Goal: Find specific page/section: Find specific page/section

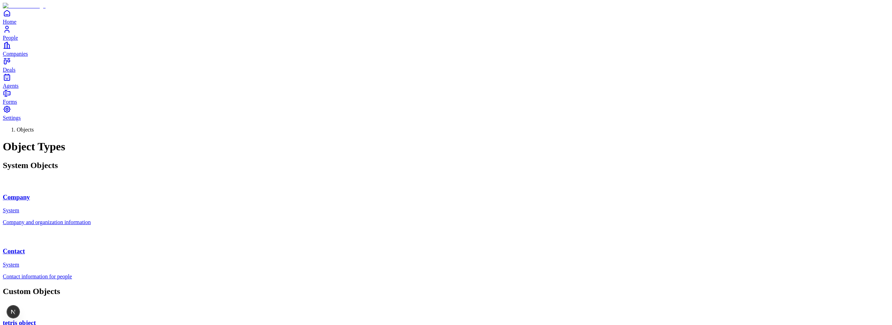
click at [310, 219] on div "Company and organization information" at bounding box center [446, 222] width 886 height 6
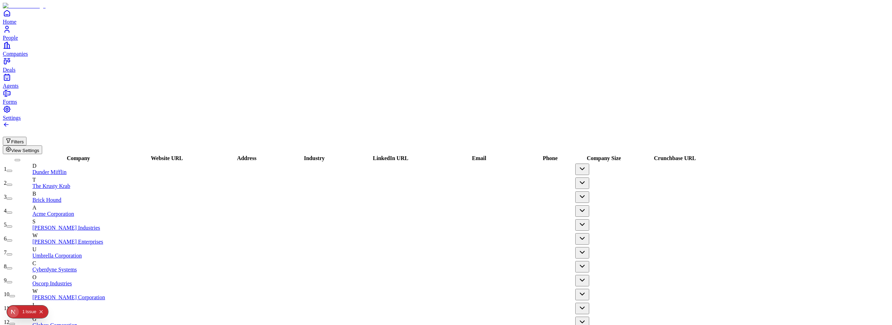
click at [31, 311] on div "Issue" at bounding box center [30, 312] width 11 height 13
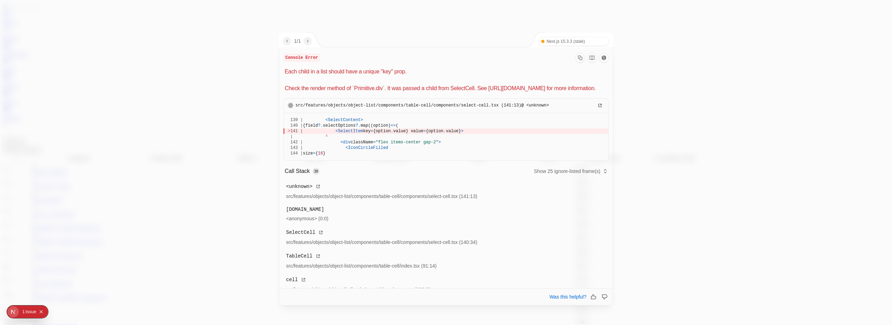
click at [658, 86] on div at bounding box center [446, 162] width 892 height 325
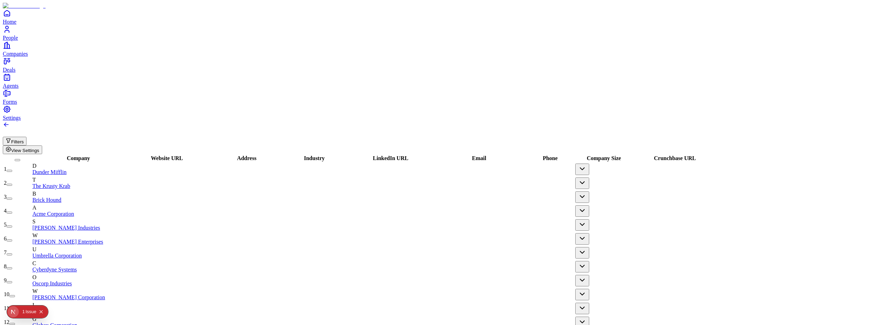
click at [26, 137] on button "Filters" at bounding box center [15, 141] width 24 height 9
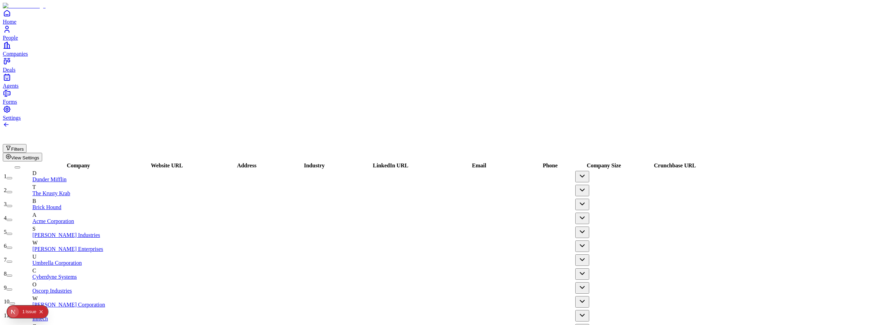
click at [41, 312] on icon "Collapse issues badge" at bounding box center [41, 312] width 4 height 4
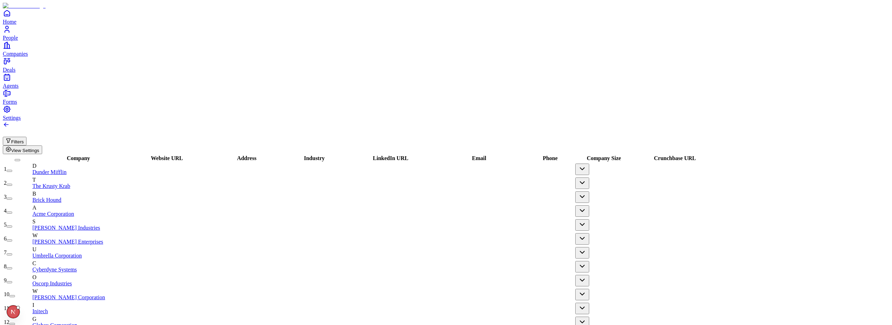
click at [39, 148] on span "View Settings" at bounding box center [25, 150] width 28 height 5
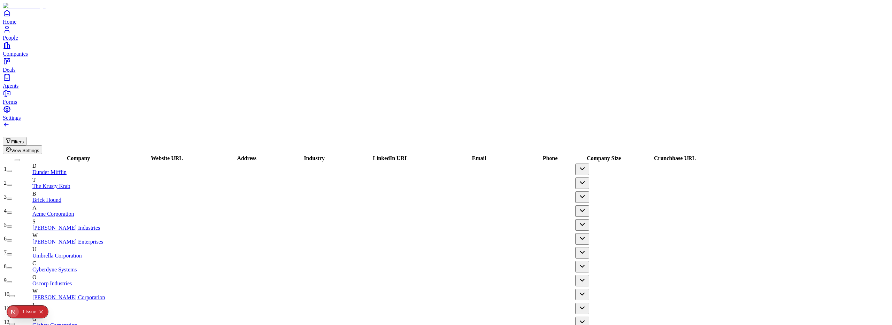
click at [42, 146] on button "View Settings" at bounding box center [22, 150] width 39 height 9
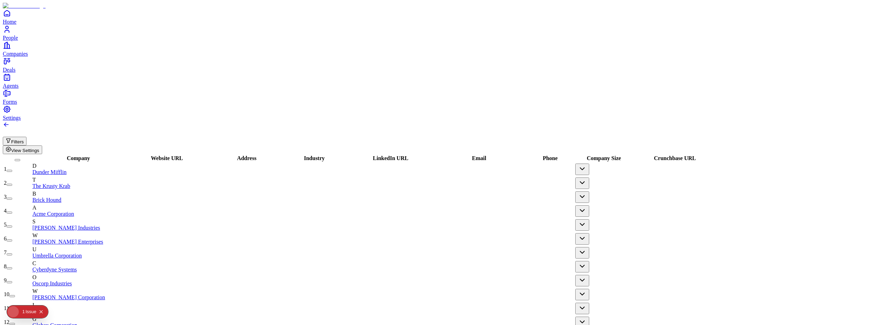
click at [39, 148] on span "View Settings" at bounding box center [25, 150] width 28 height 5
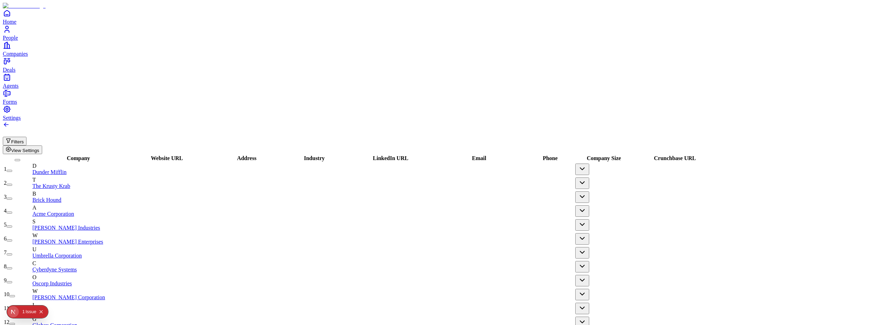
click at [39, 148] on span "View Settings" at bounding box center [25, 150] width 28 height 5
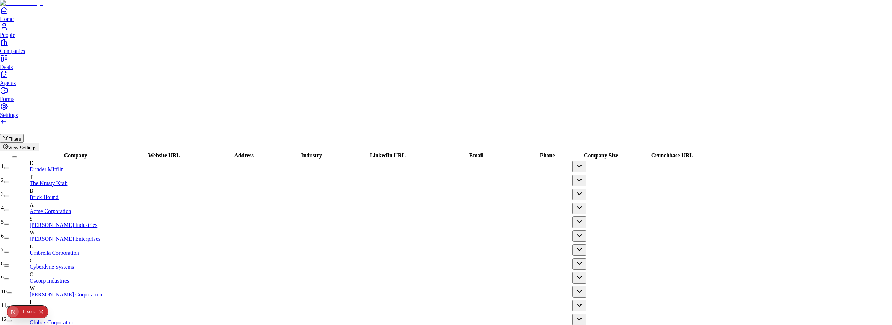
drag, startPoint x: 496, startPoint y: 21, endPoint x: 488, endPoint y: 21, distance: 7.7
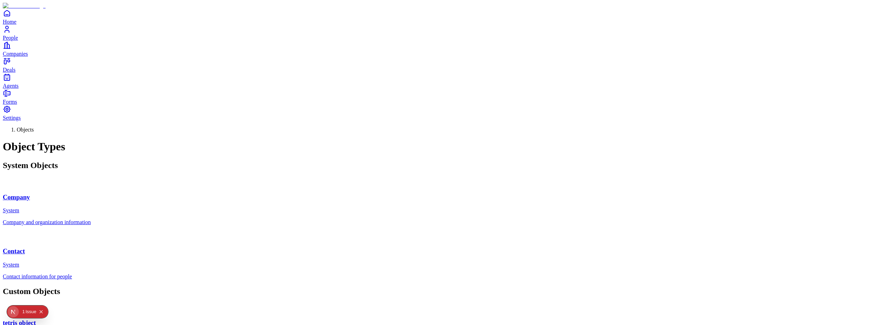
click at [460, 231] on div "Contact System" at bounding box center [446, 249] width 886 height 37
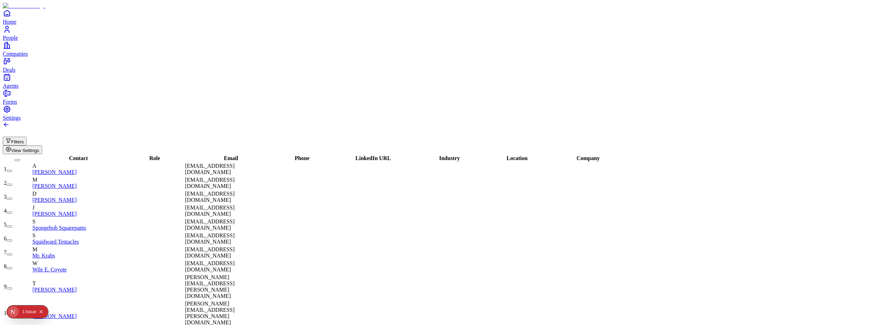
click at [26, 137] on button "Filters" at bounding box center [15, 141] width 24 height 9
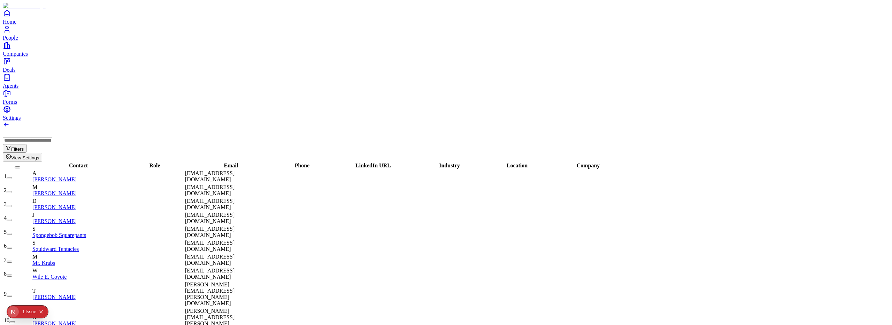
click at [52, 137] on input at bounding box center [27, 140] width 49 height 7
click at [39, 155] on span "View Settings" at bounding box center [25, 157] width 28 height 5
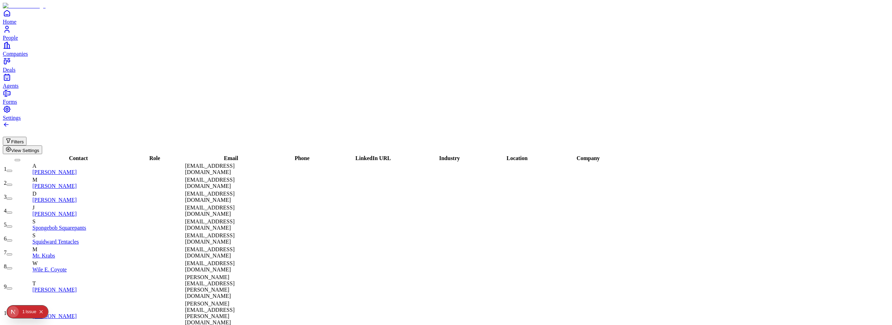
scroll to position [669, 0]
click at [26, 137] on button "Filters" at bounding box center [15, 141] width 24 height 9
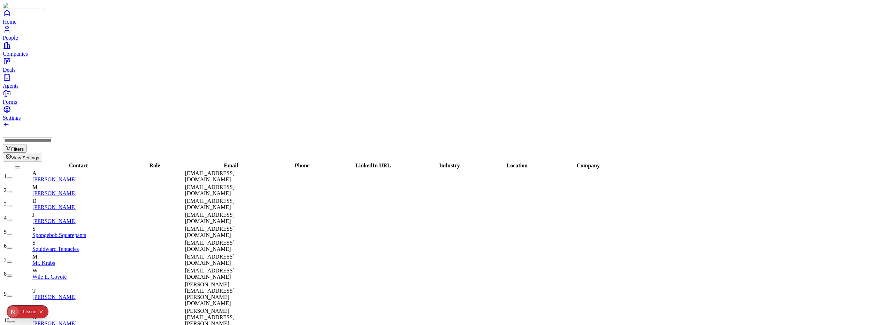
click at [52, 137] on input at bounding box center [27, 140] width 49 height 7
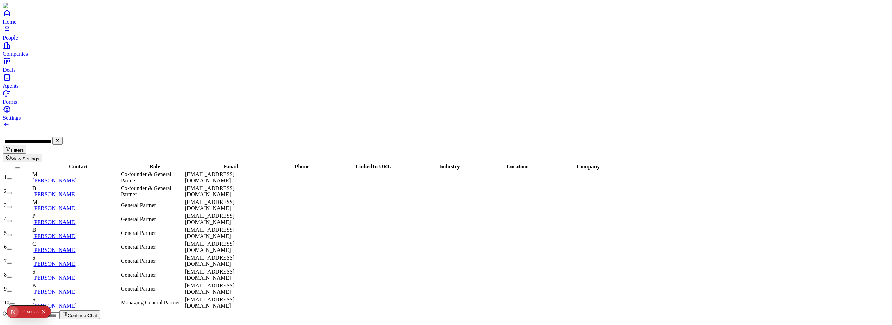
type input "**********"
click at [10, 121] on icon at bounding box center [6, 124] width 7 height 7
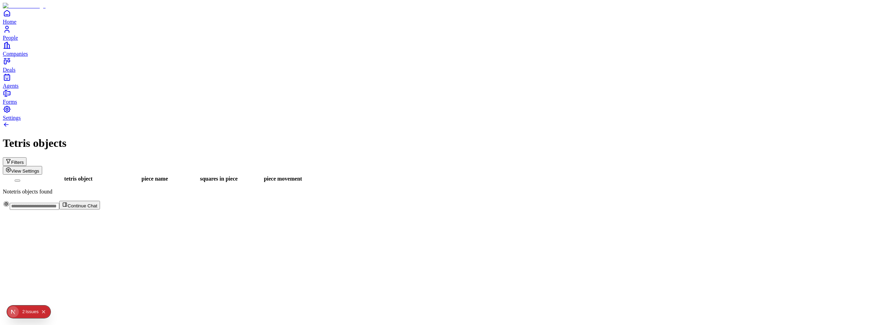
click at [238, 176] on span "squares in piece" at bounding box center [219, 179] width 38 height 6
click at [26, 157] on button "Filters" at bounding box center [15, 161] width 24 height 9
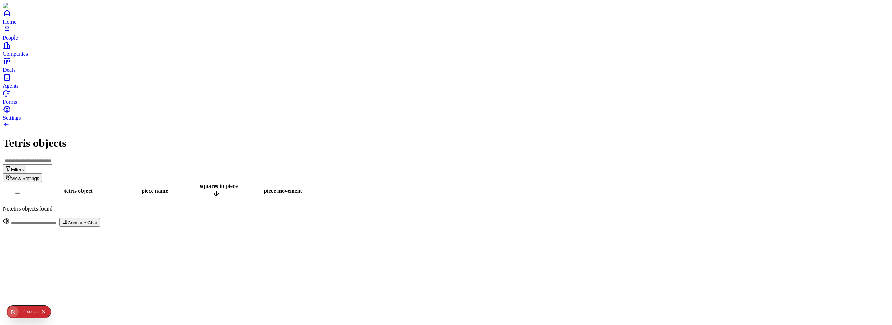
click at [450, 182] on div "tetris object piece name squares in piece piece movement No tetris objects found" at bounding box center [446, 197] width 886 height 30
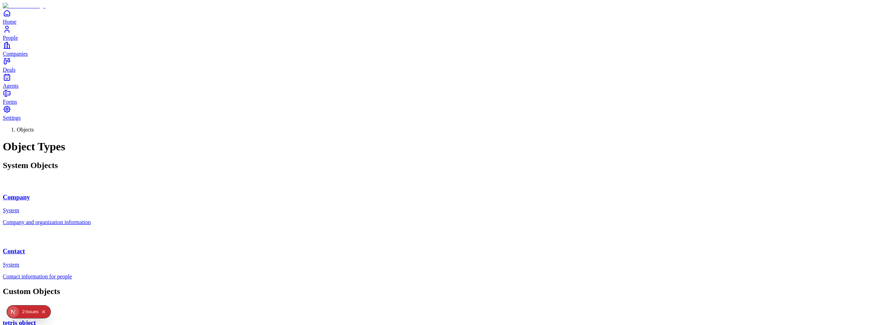
click at [316, 303] on div "tetris object Custom" at bounding box center [446, 321] width 886 height 37
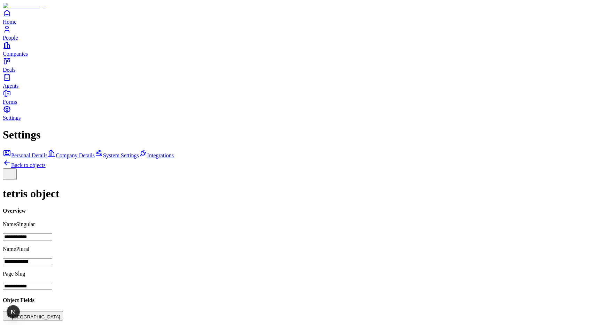
scroll to position [13, 0]
